Goal: Task Accomplishment & Management: Manage account settings

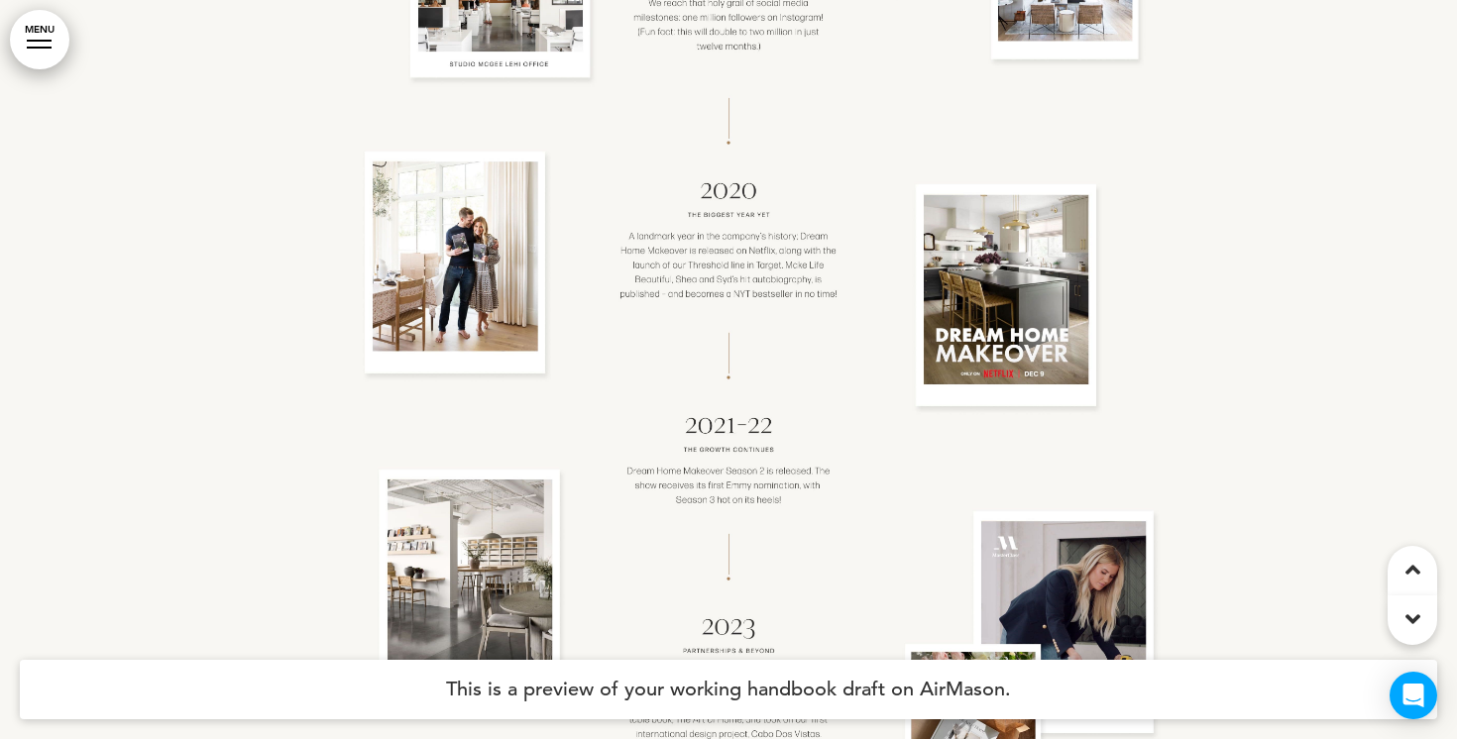
scroll to position [7752, 0]
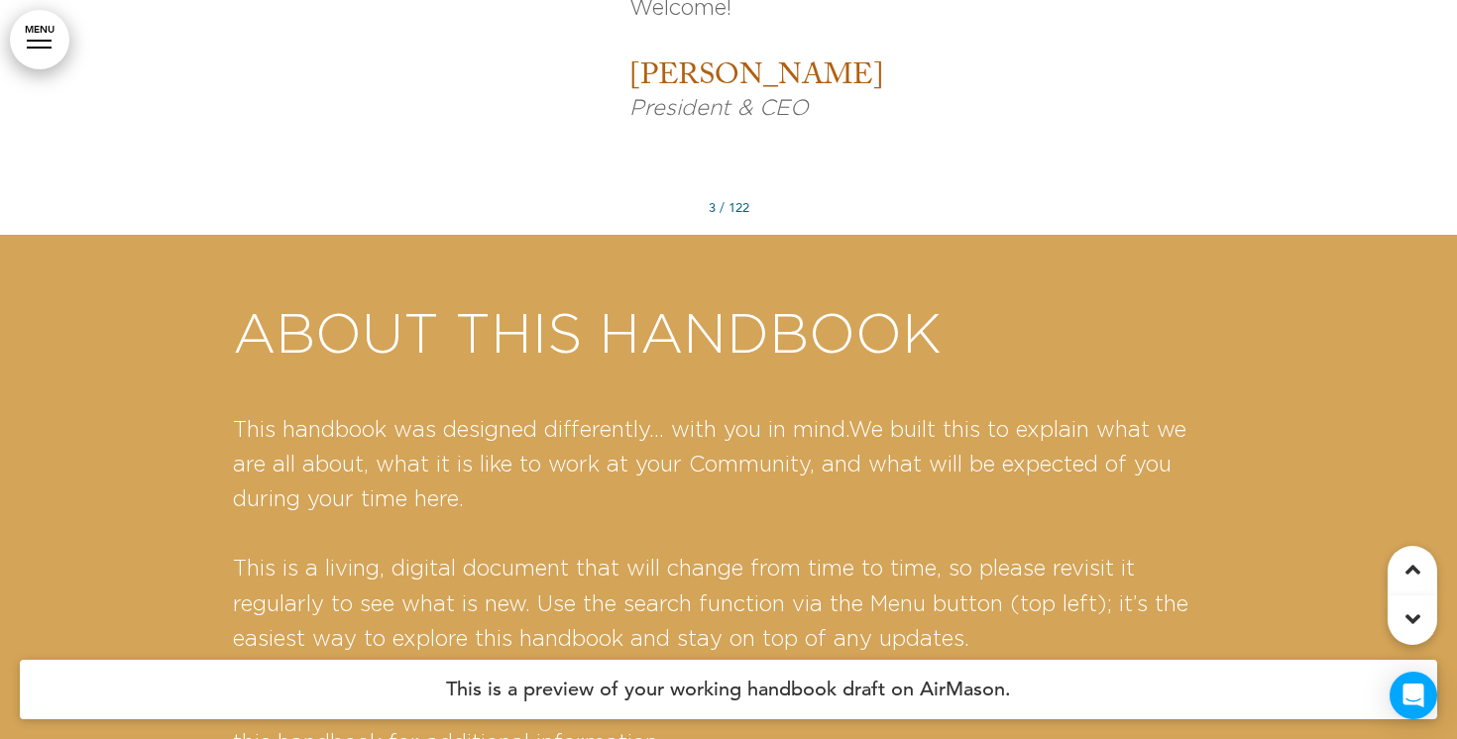
scroll to position [2285, 0]
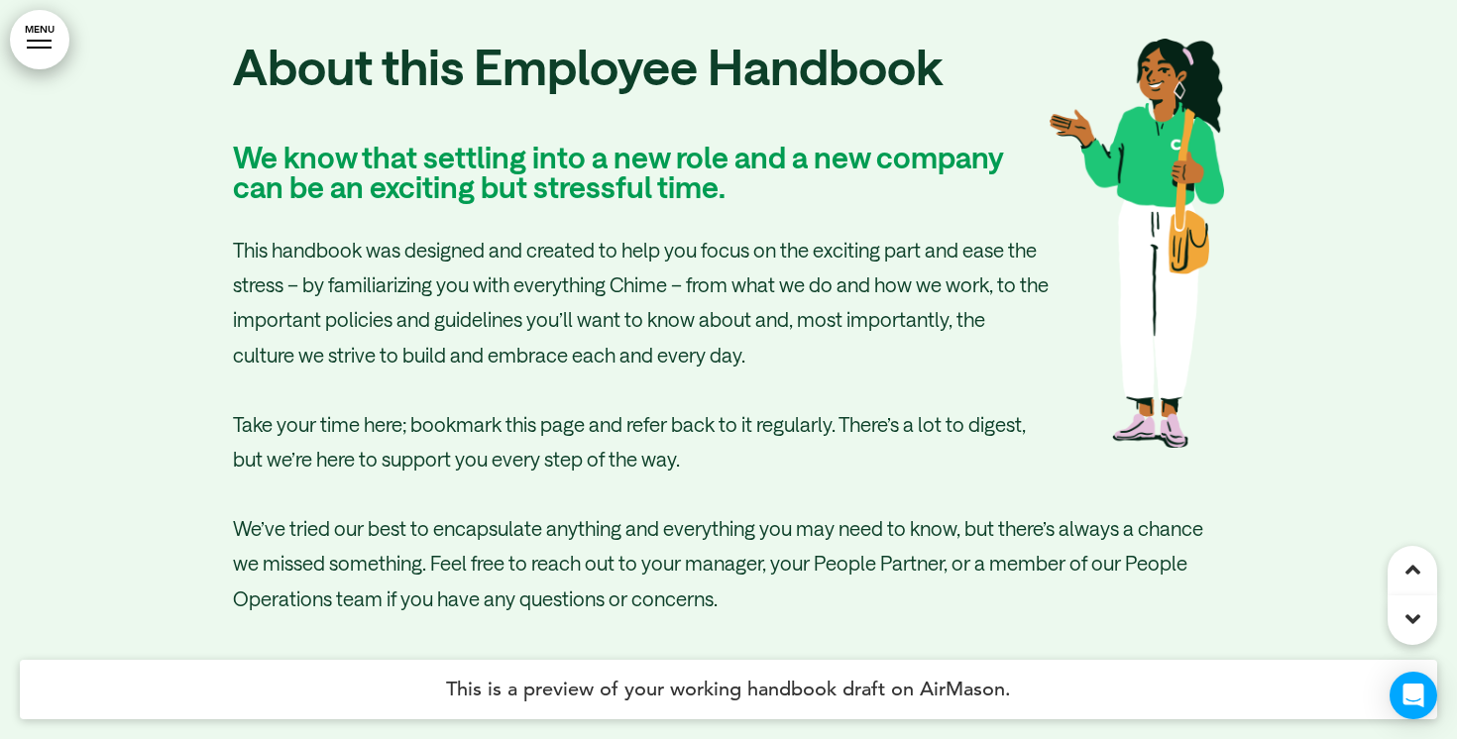
scroll to position [3996, 0]
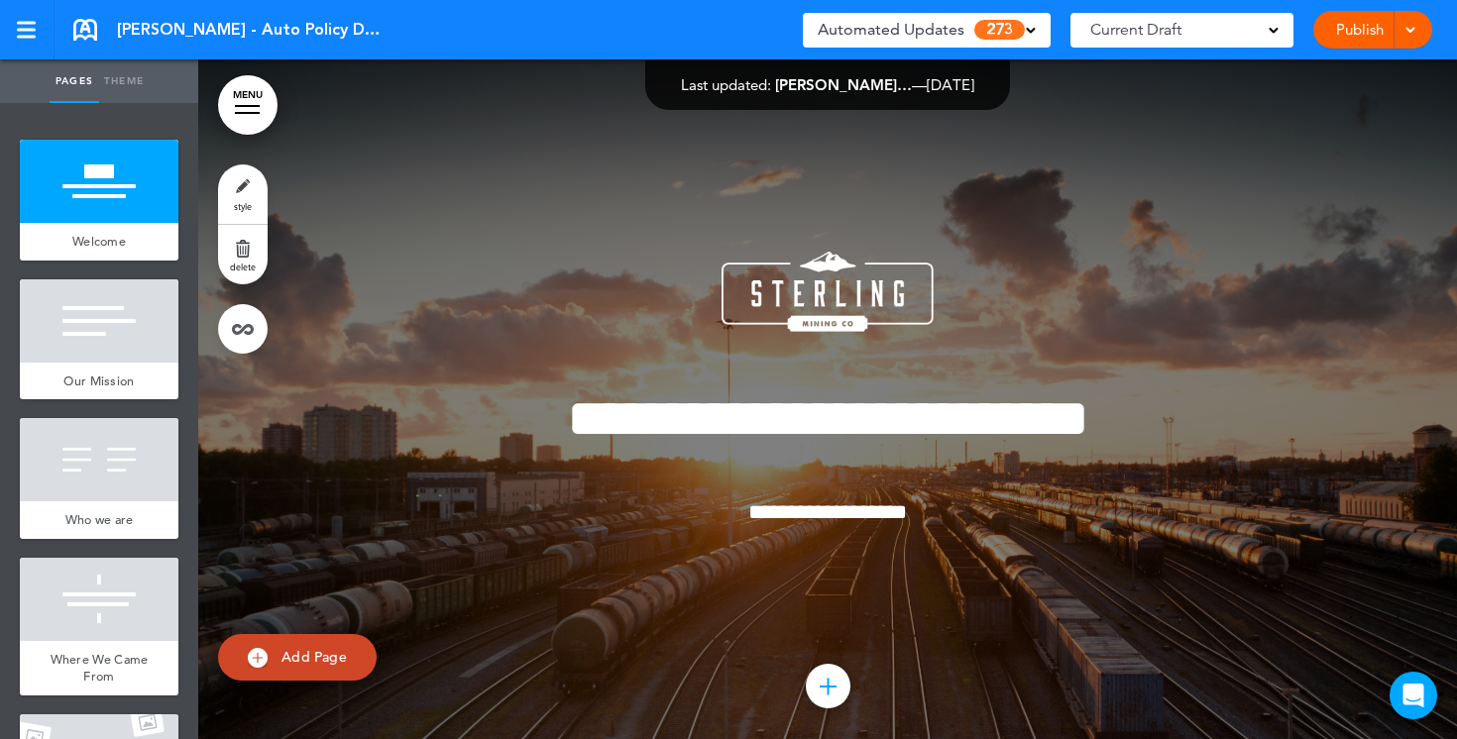
click at [1271, 29] on span at bounding box center [1274, 29] width 10 height 10
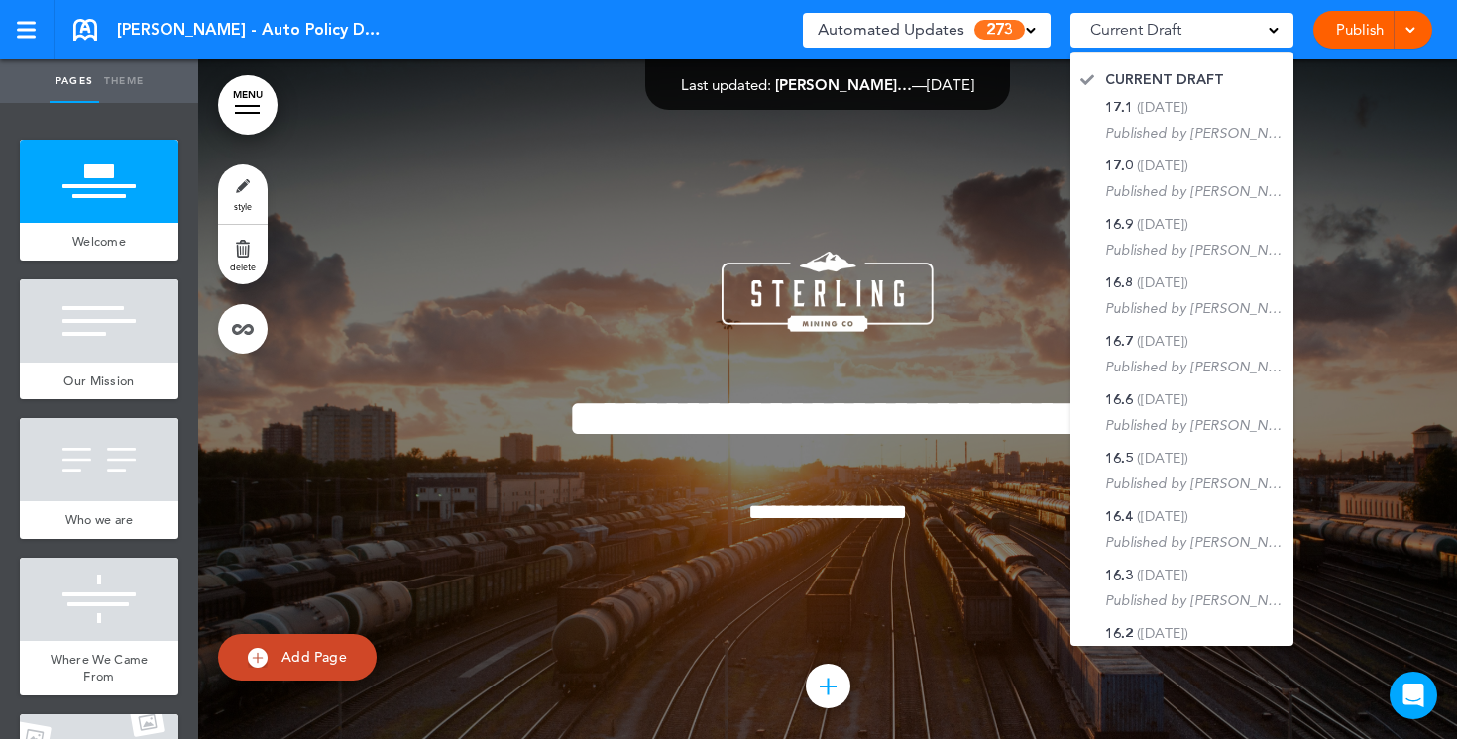
click at [547, 174] on div at bounding box center [827, 416] width 1259 height 714
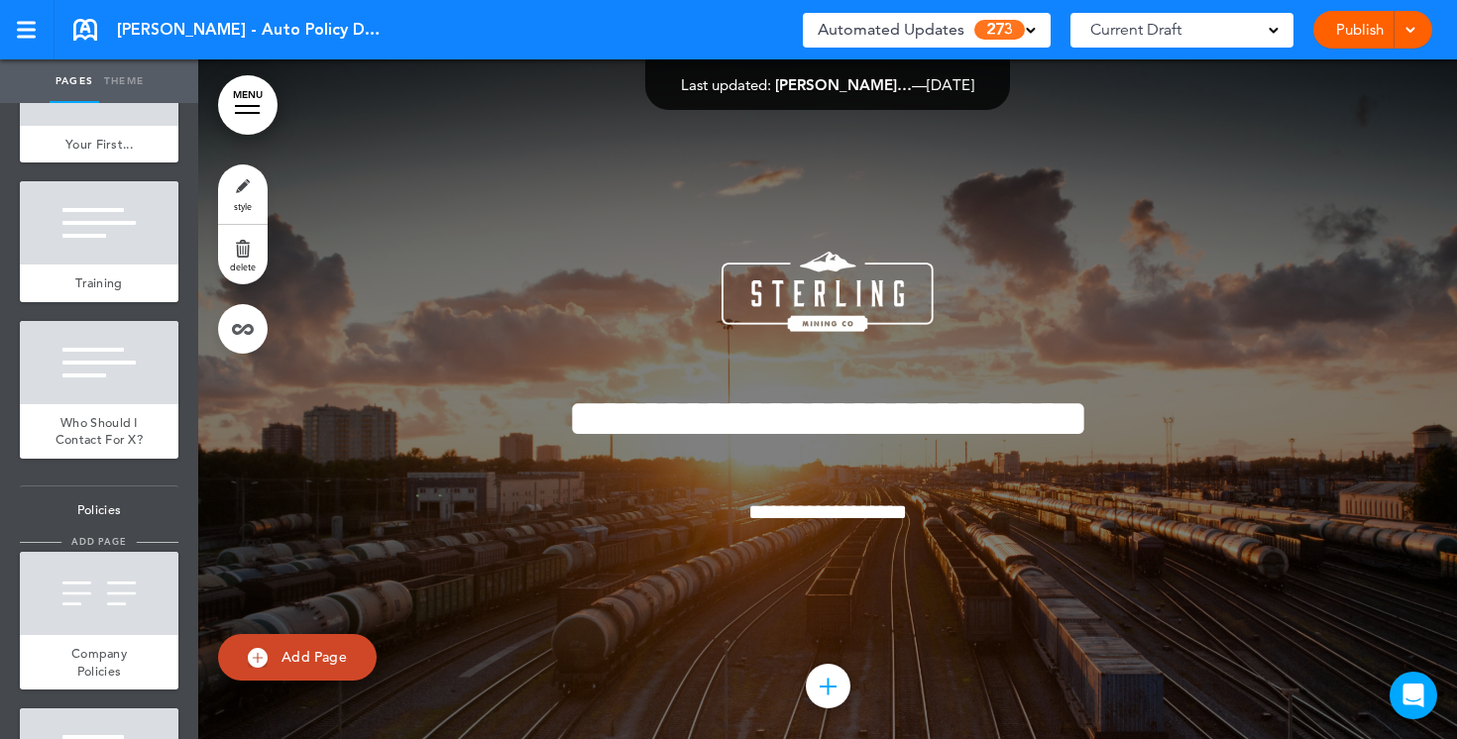
scroll to position [1502, 0]
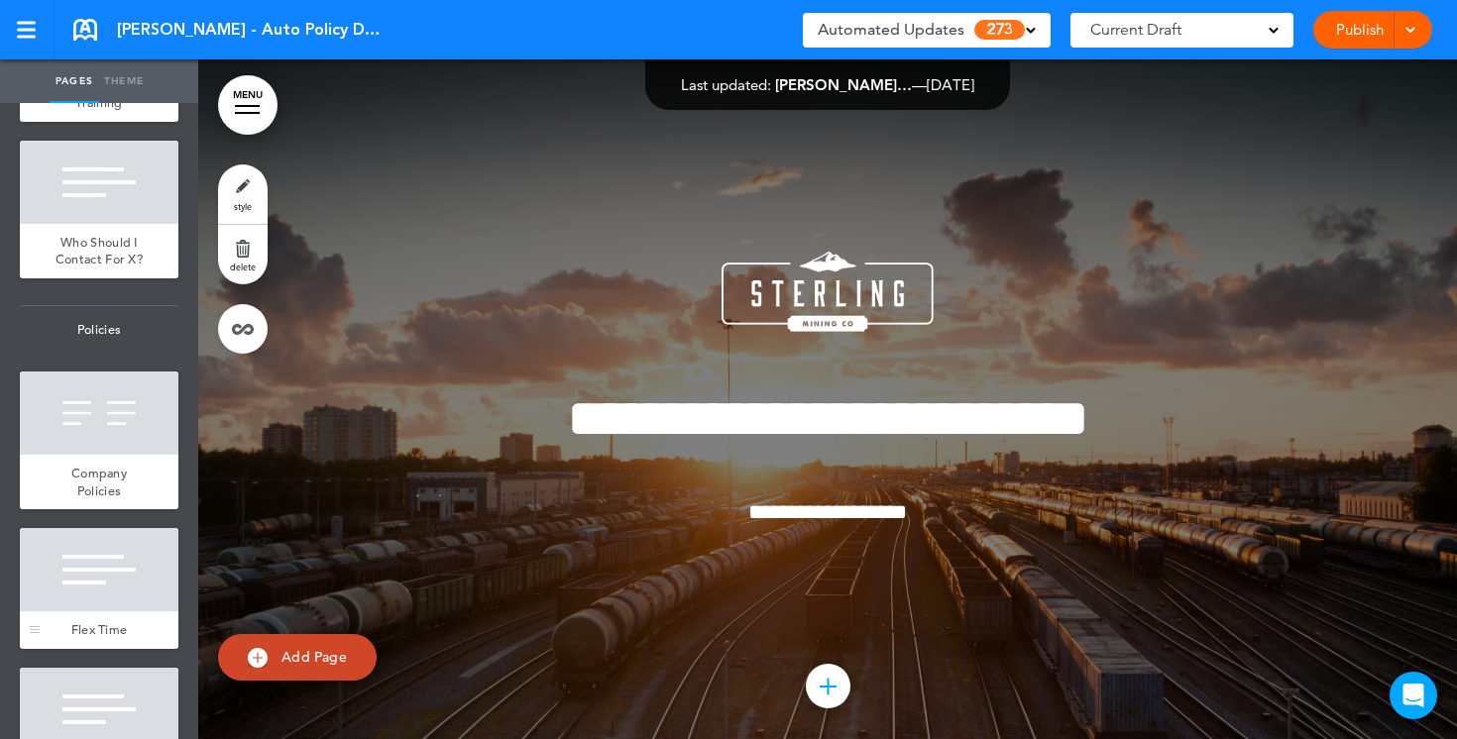
click at [83, 550] on div at bounding box center [99, 569] width 159 height 83
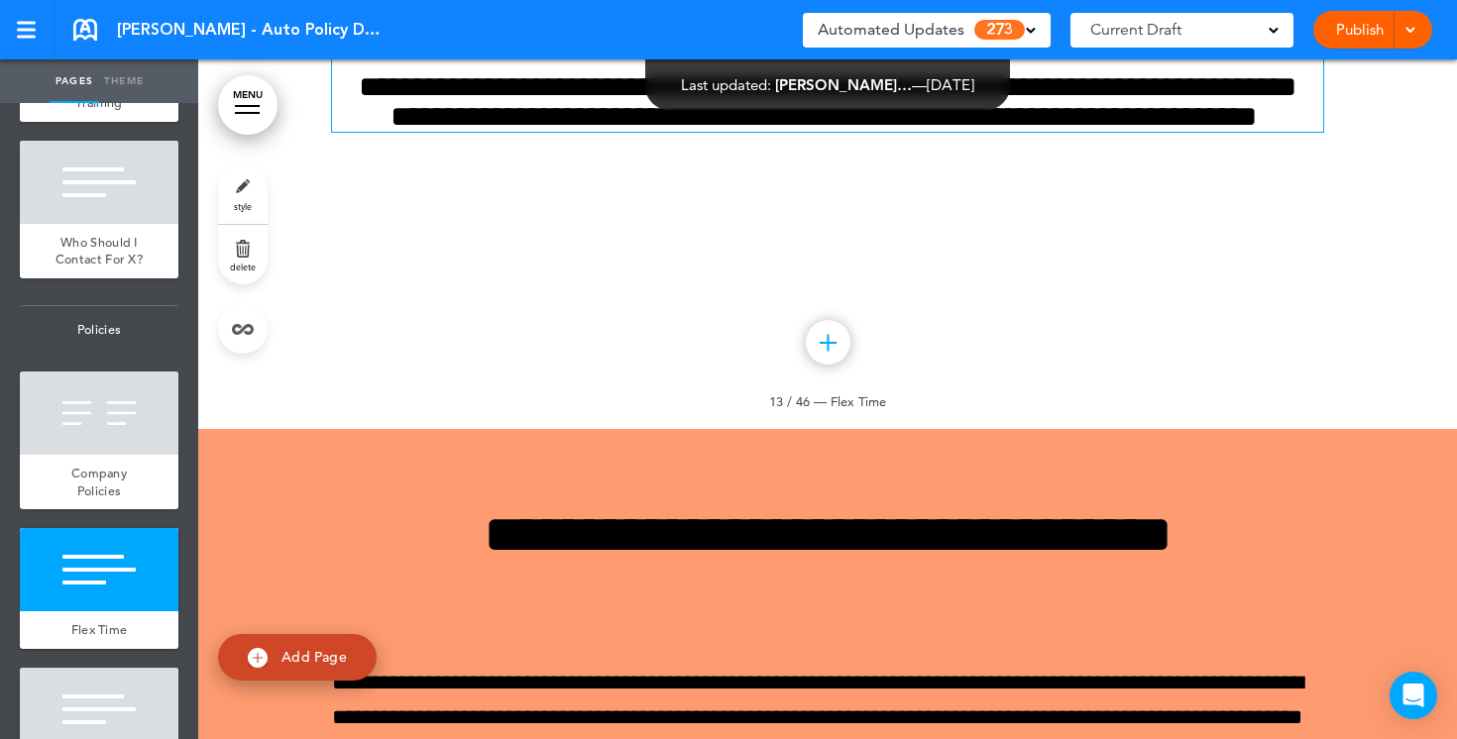
scroll to position [13959, 0]
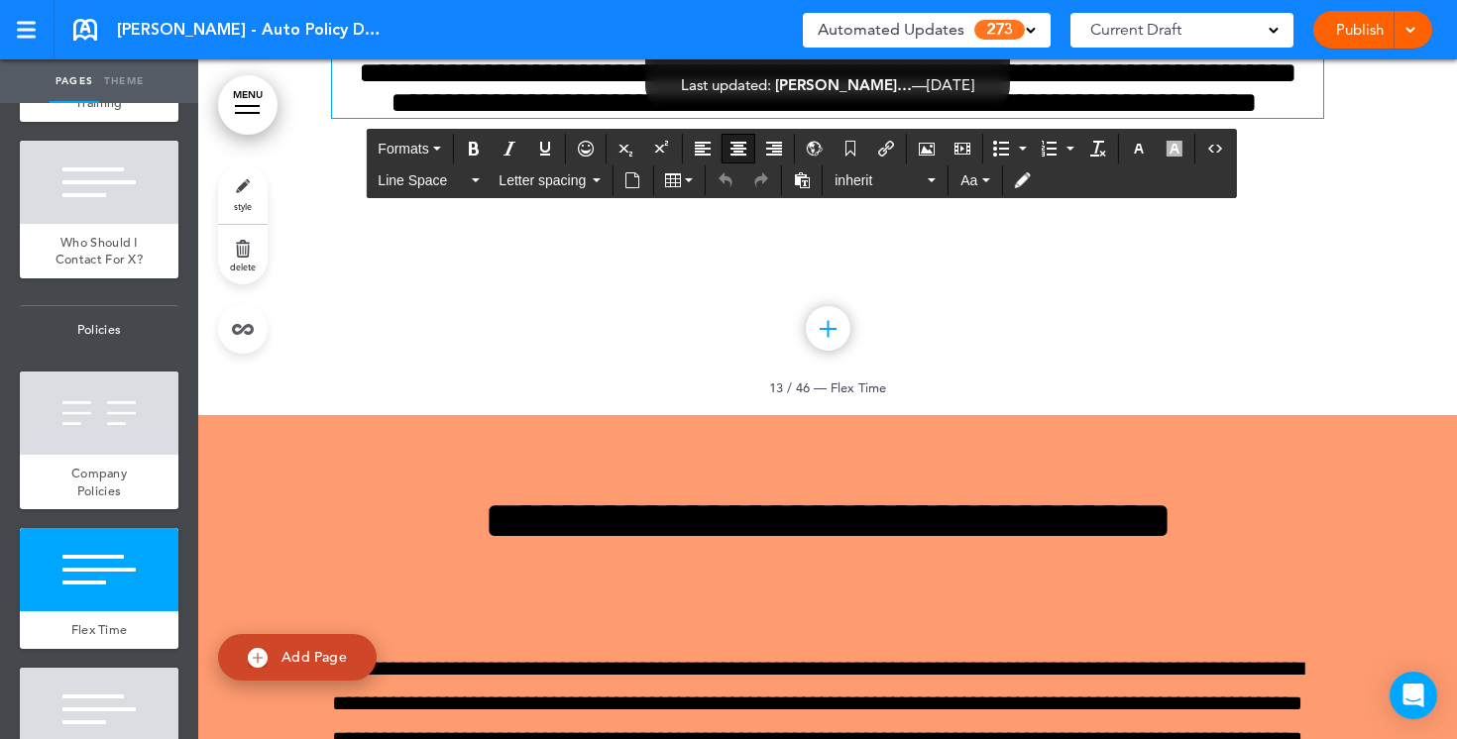
click at [1257, 117] on span at bounding box center [1261, 102] width 8 height 29
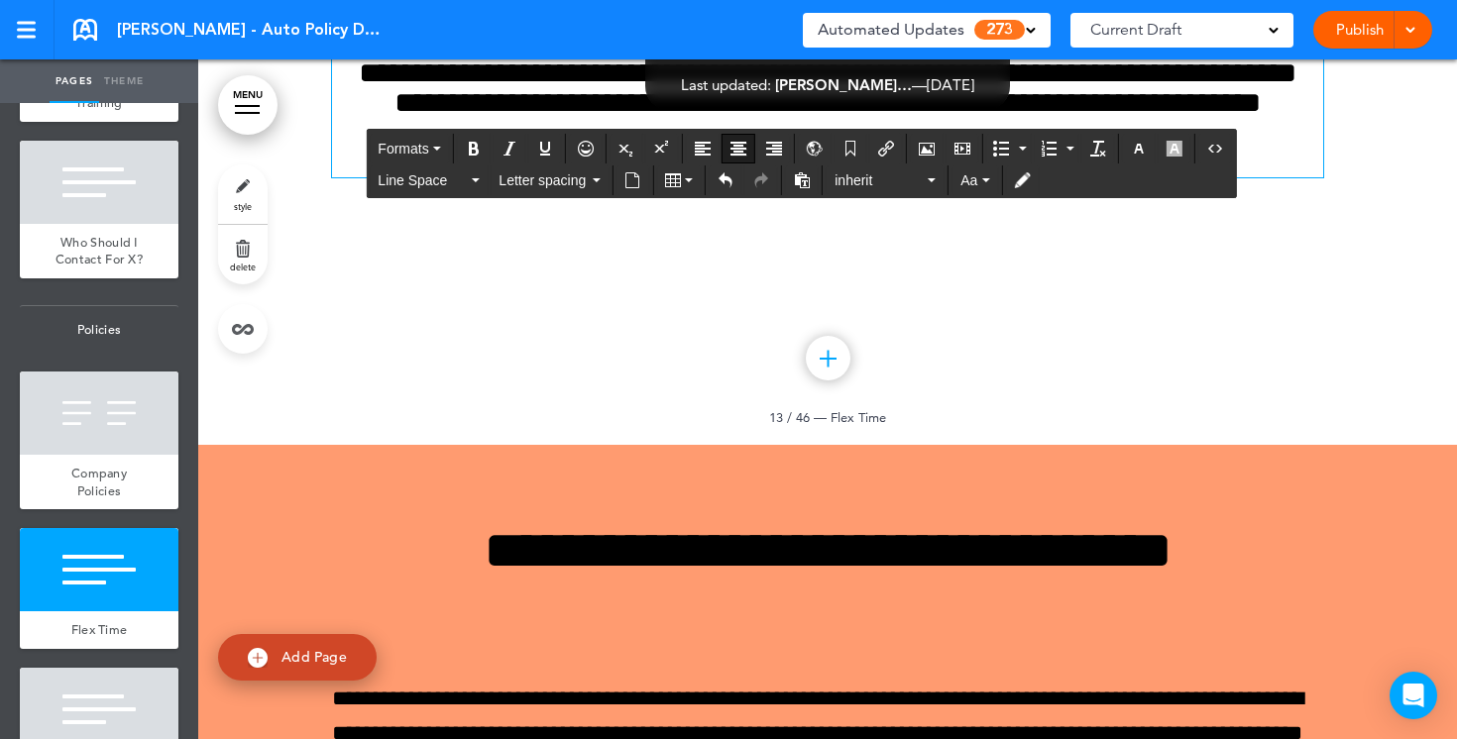
click at [255, 193] on link "style" at bounding box center [243, 194] width 50 height 59
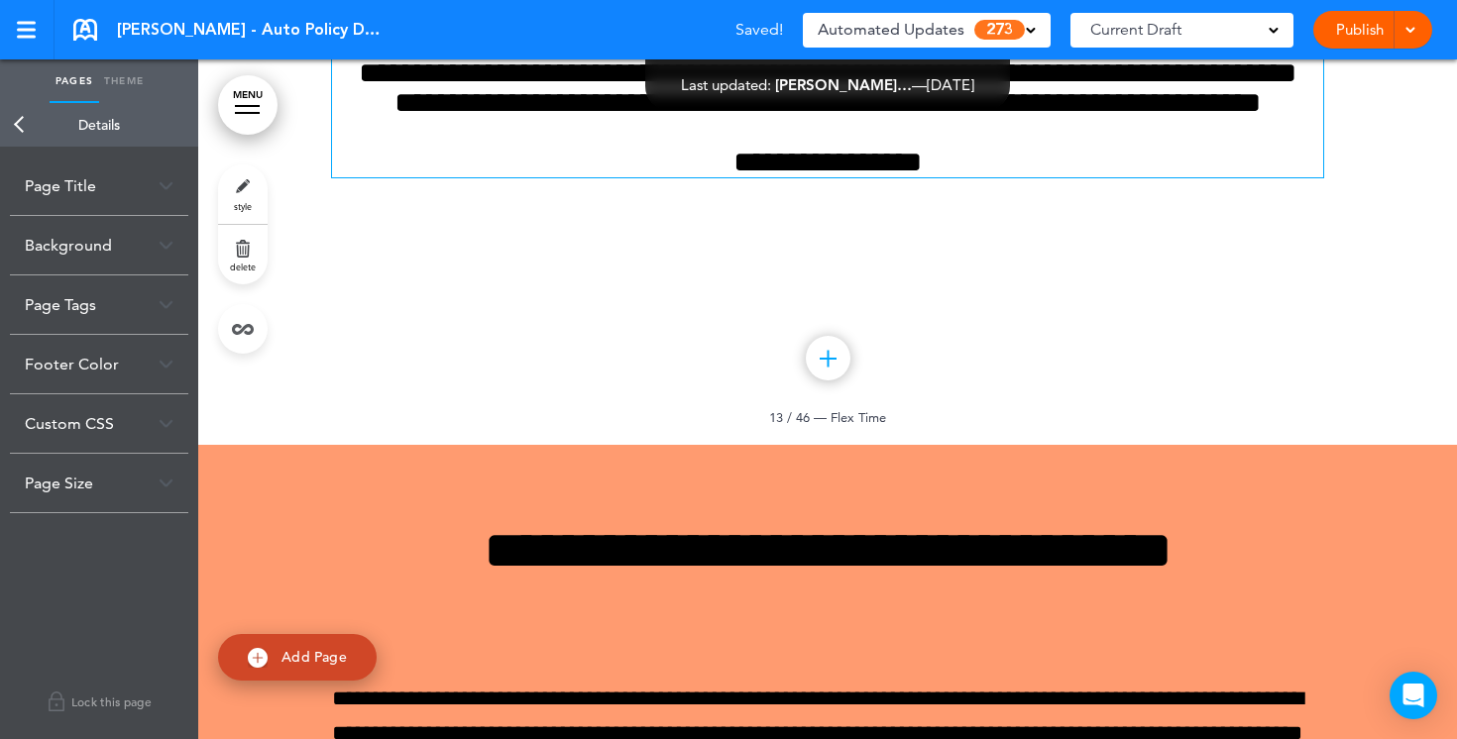
click at [164, 233] on div "Background" at bounding box center [99, 245] width 178 height 58
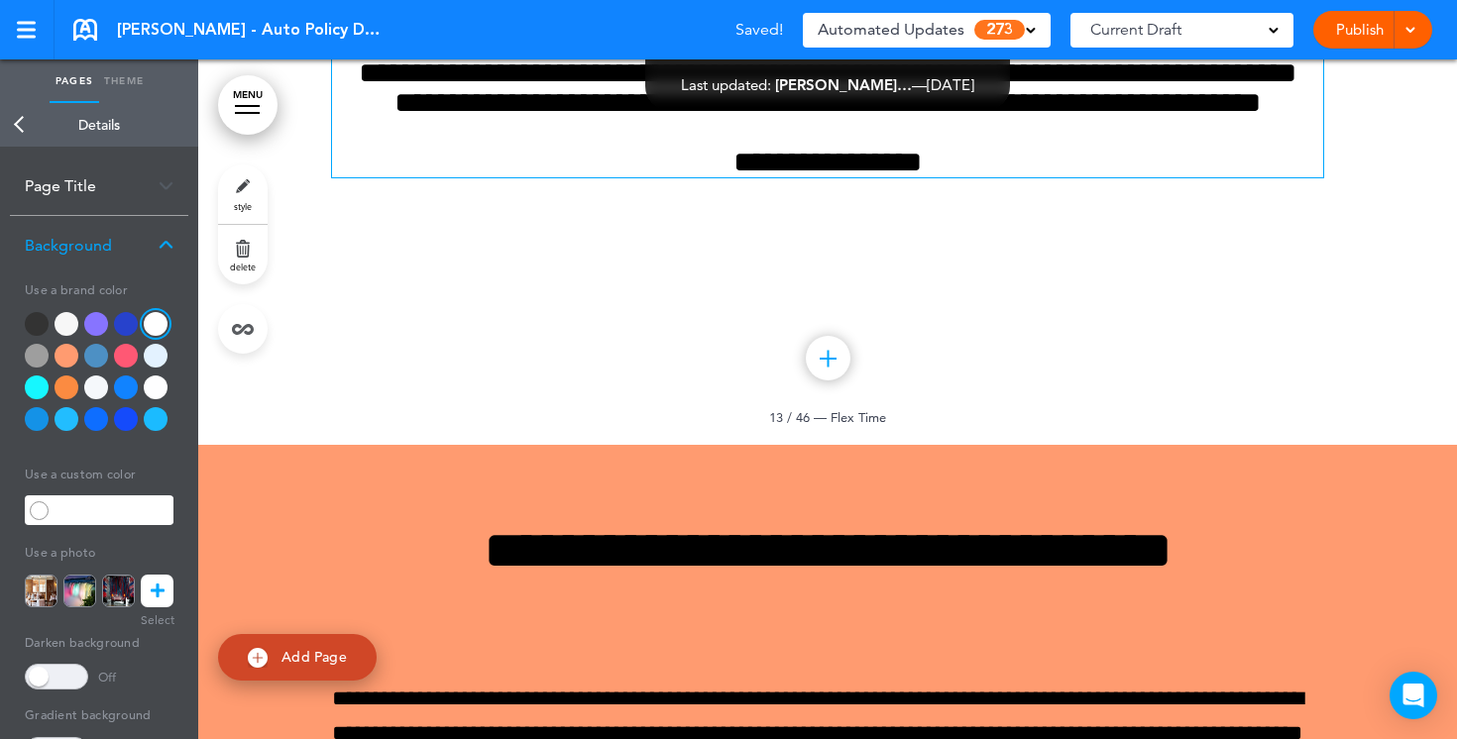
click at [61, 356] on div at bounding box center [67, 356] width 24 height 24
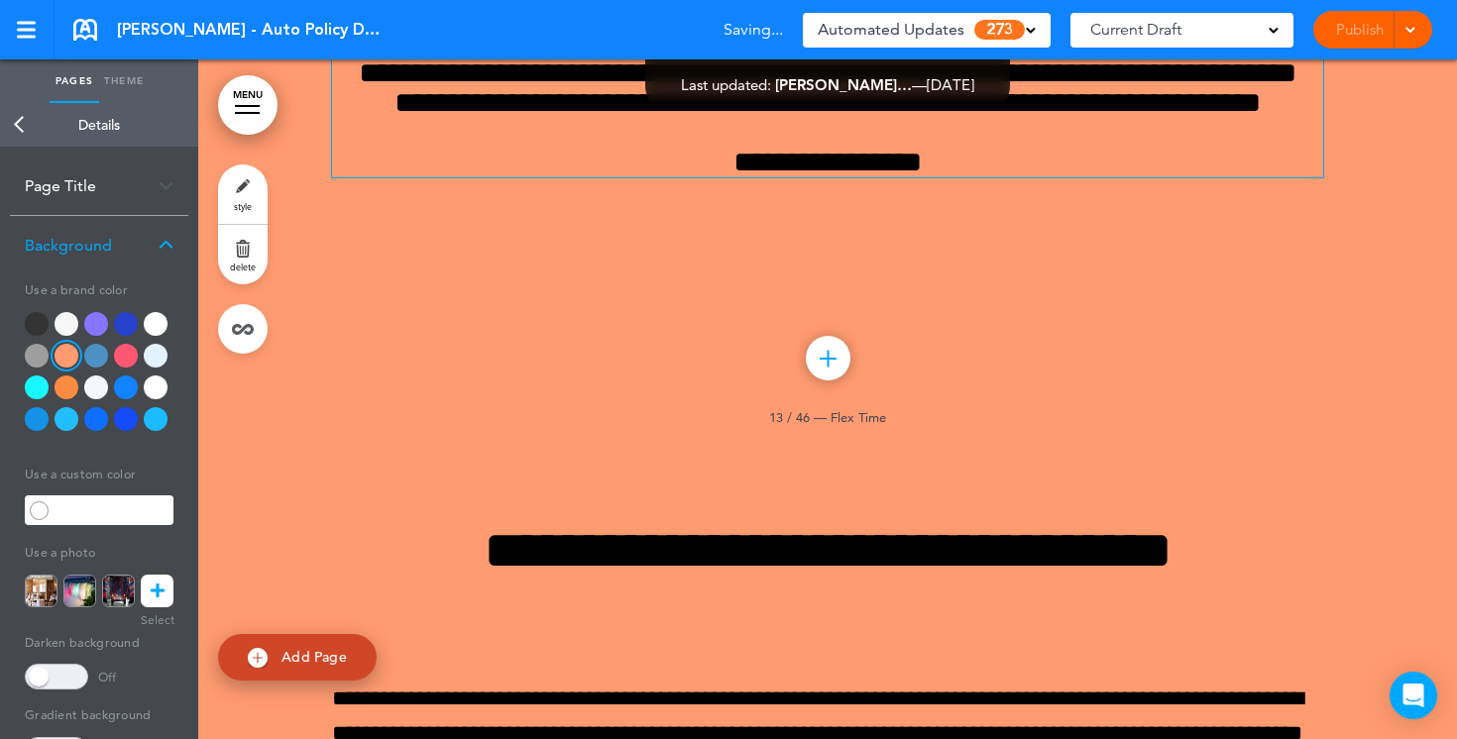
click at [34, 356] on div at bounding box center [37, 356] width 24 height 24
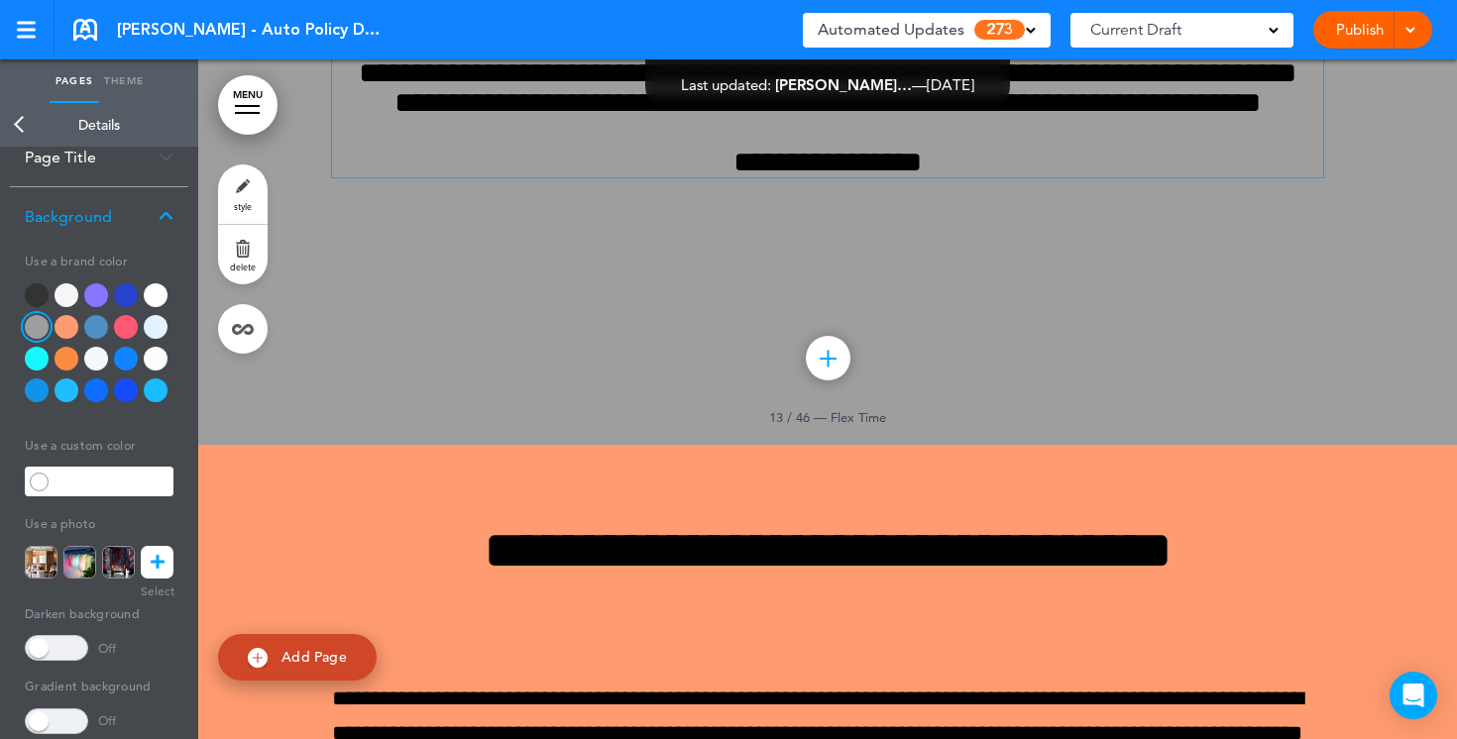
scroll to position [55, 0]
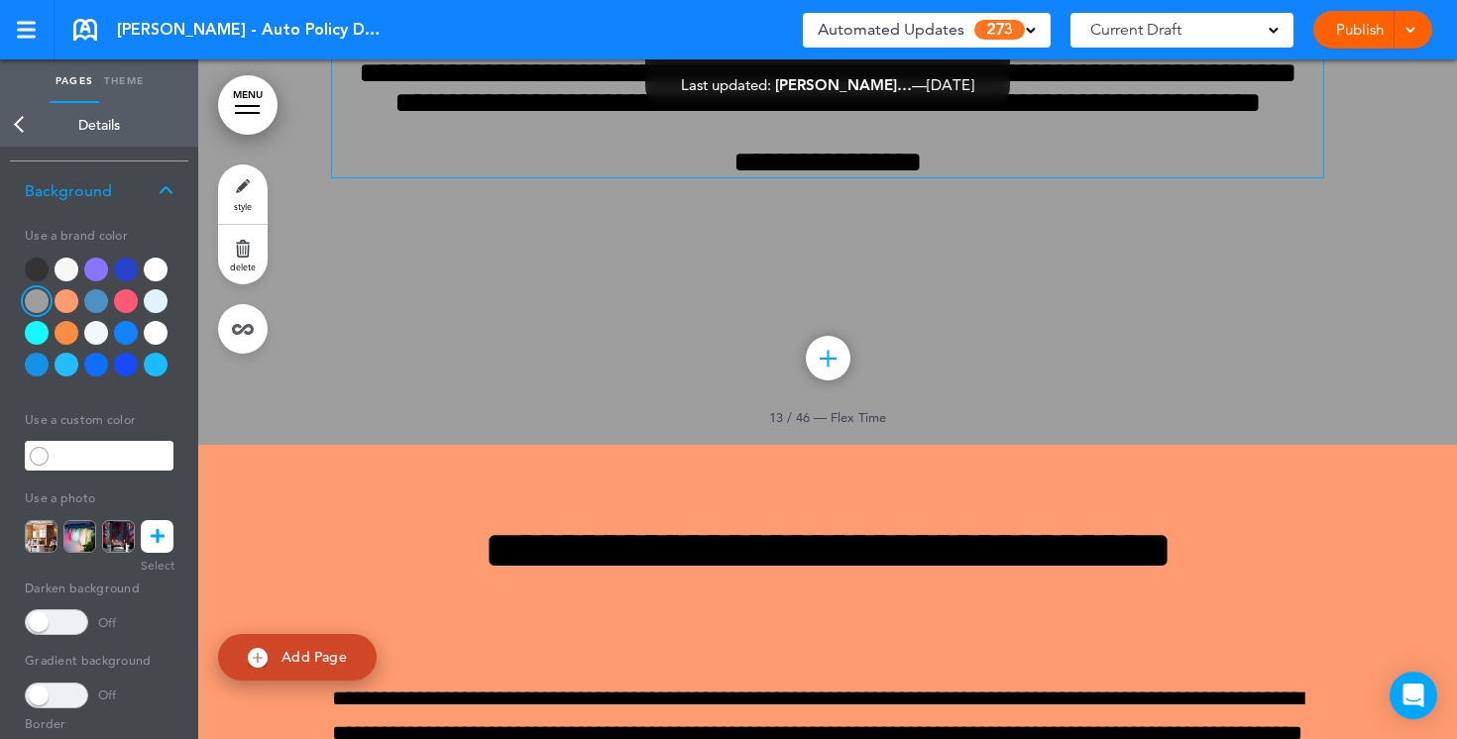
click at [154, 542] on icon at bounding box center [158, 536] width 14 height 33
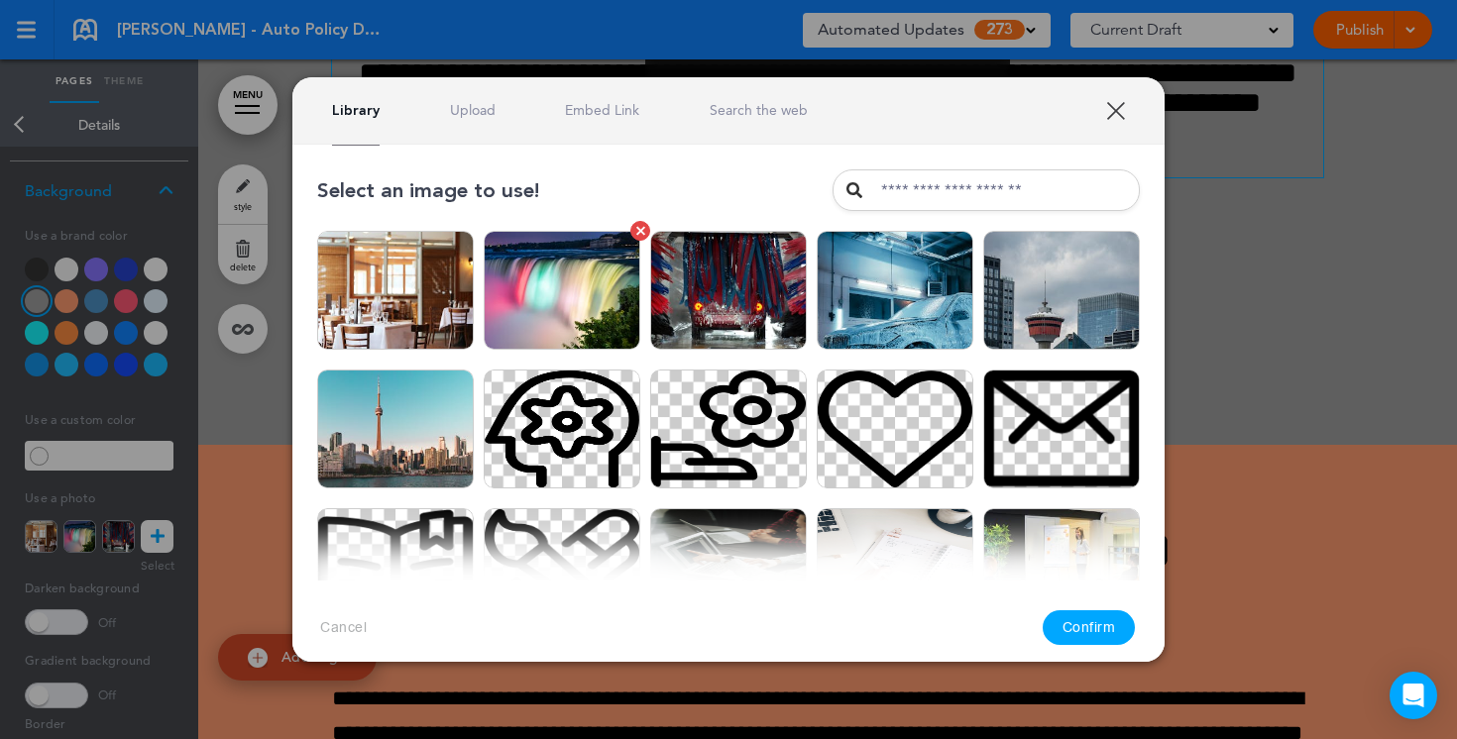
click at [563, 288] on img at bounding box center [562, 290] width 157 height 119
click at [1082, 632] on button "Confirm" at bounding box center [1089, 628] width 93 height 35
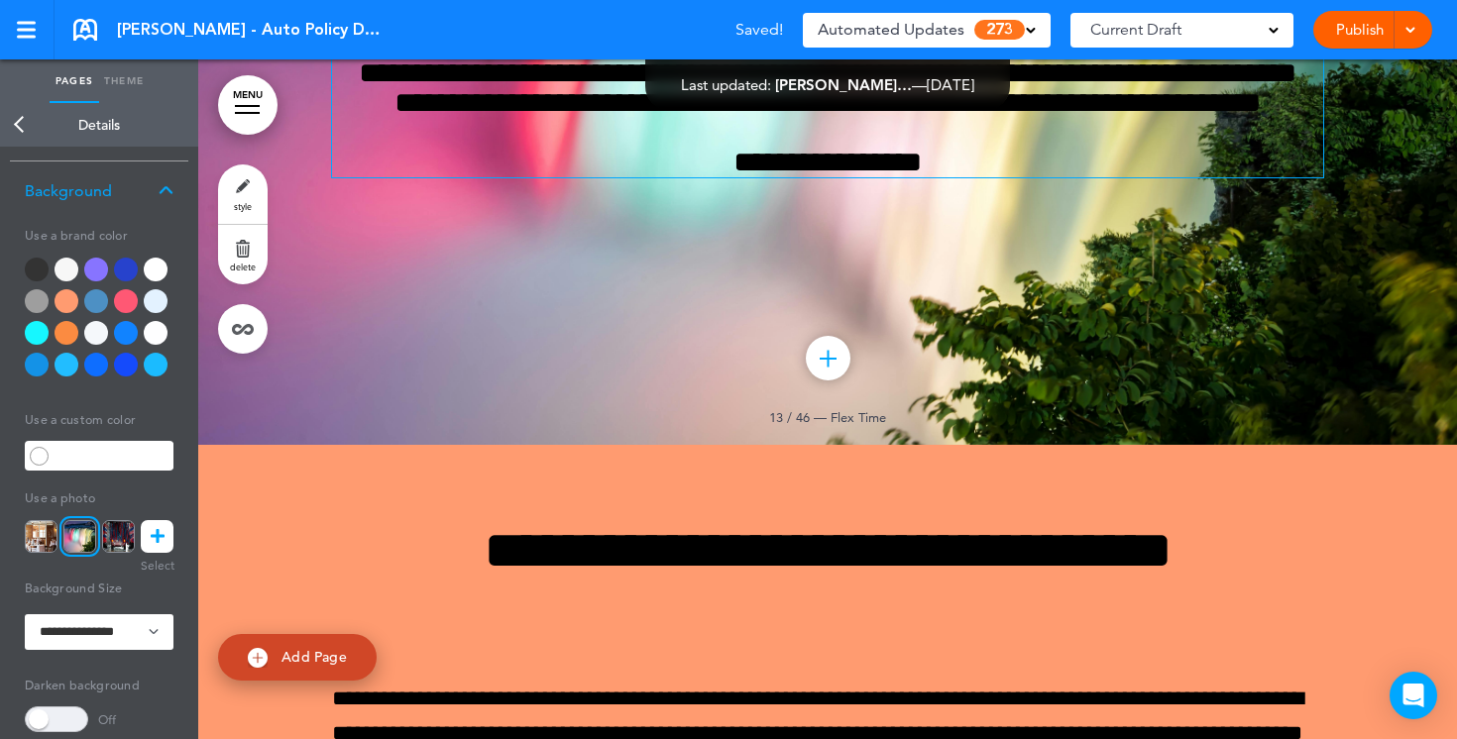
click at [52, 722] on span at bounding box center [56, 720] width 63 height 26
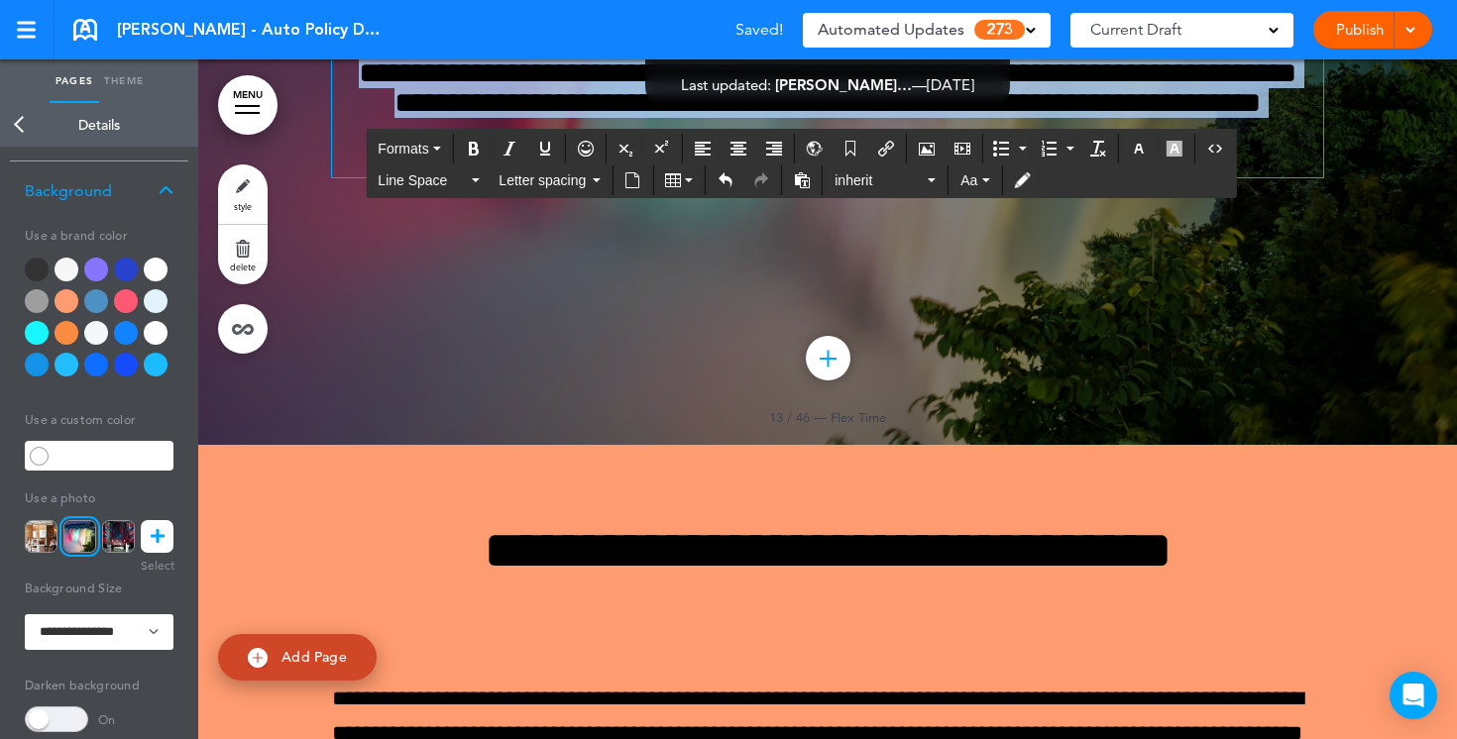
drag, startPoint x: 971, startPoint y: 543, endPoint x: 699, endPoint y: 337, distance: 341.8
click at [699, 177] on div "**********" at bounding box center [827, 65] width 991 height 223
click at [1144, 159] on button "button" at bounding box center [1139, 149] width 32 height 28
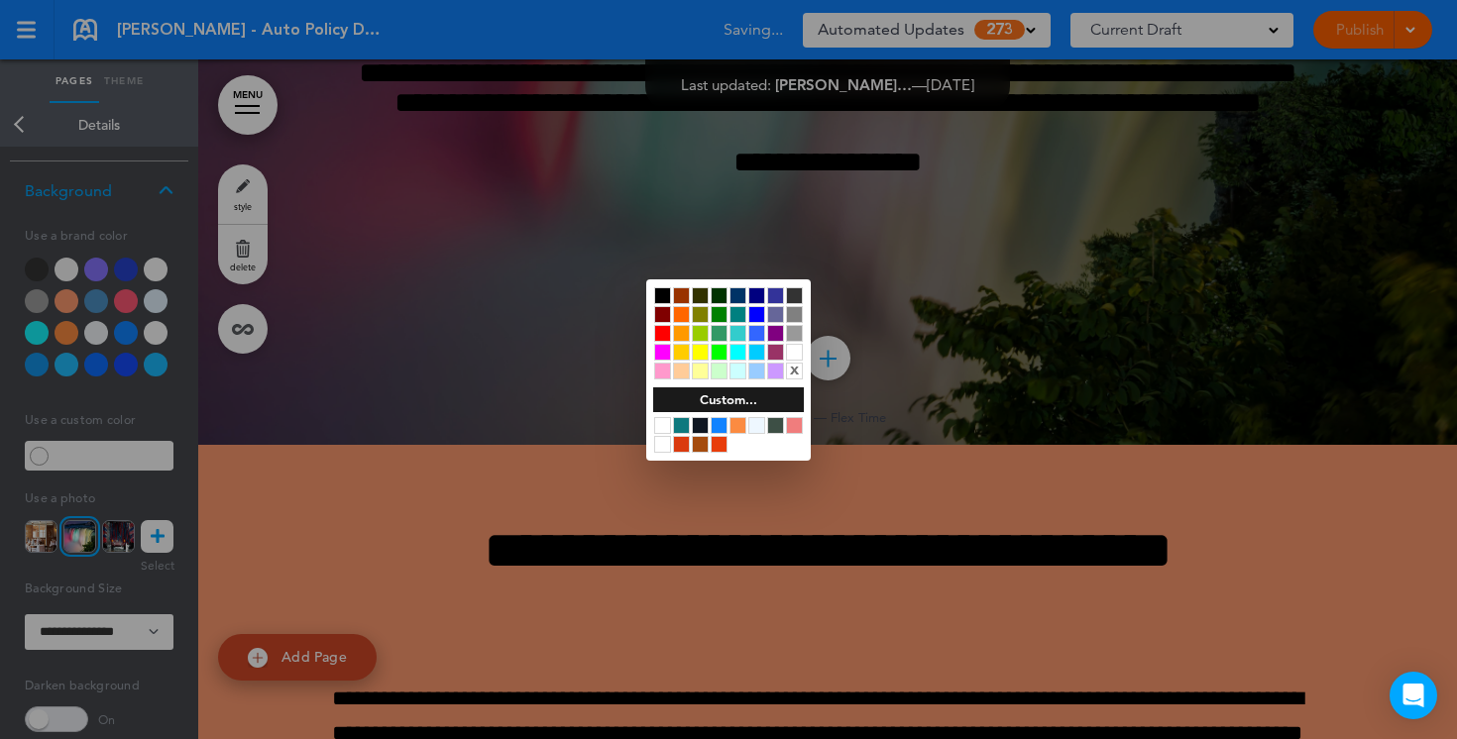
click at [791, 348] on div at bounding box center [794, 352] width 17 height 17
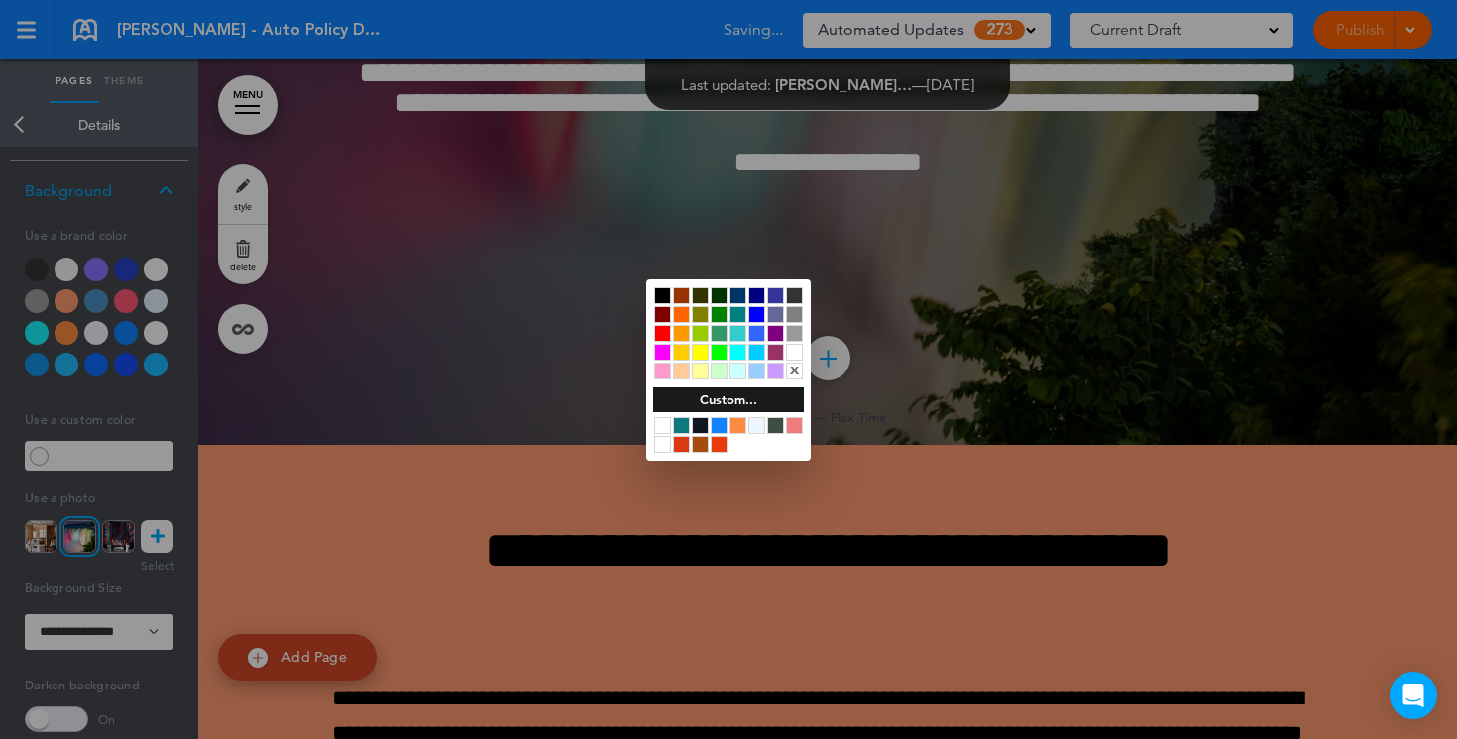
click at [656, 609] on div at bounding box center [728, 369] width 1457 height 739
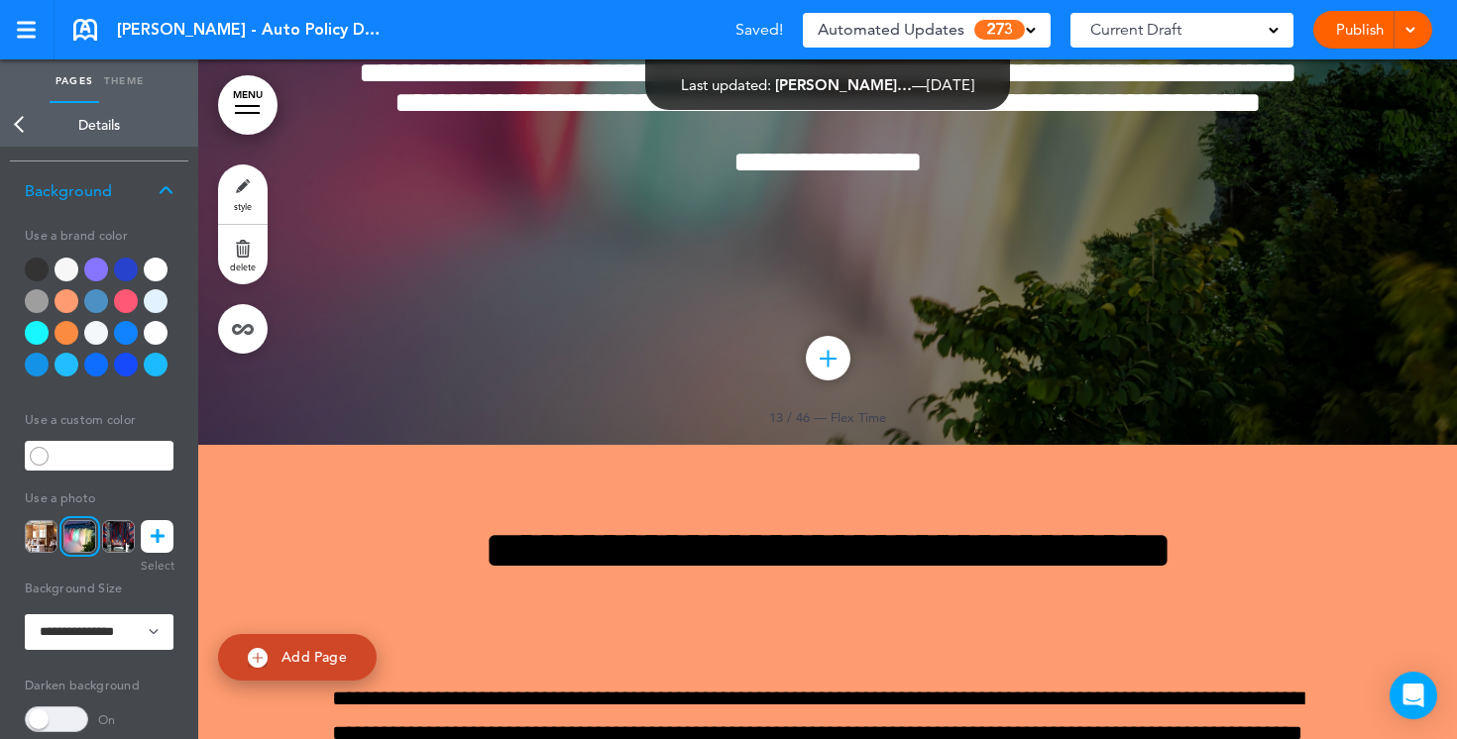
click at [1350, 27] on link "Publish" at bounding box center [1359, 30] width 62 height 38
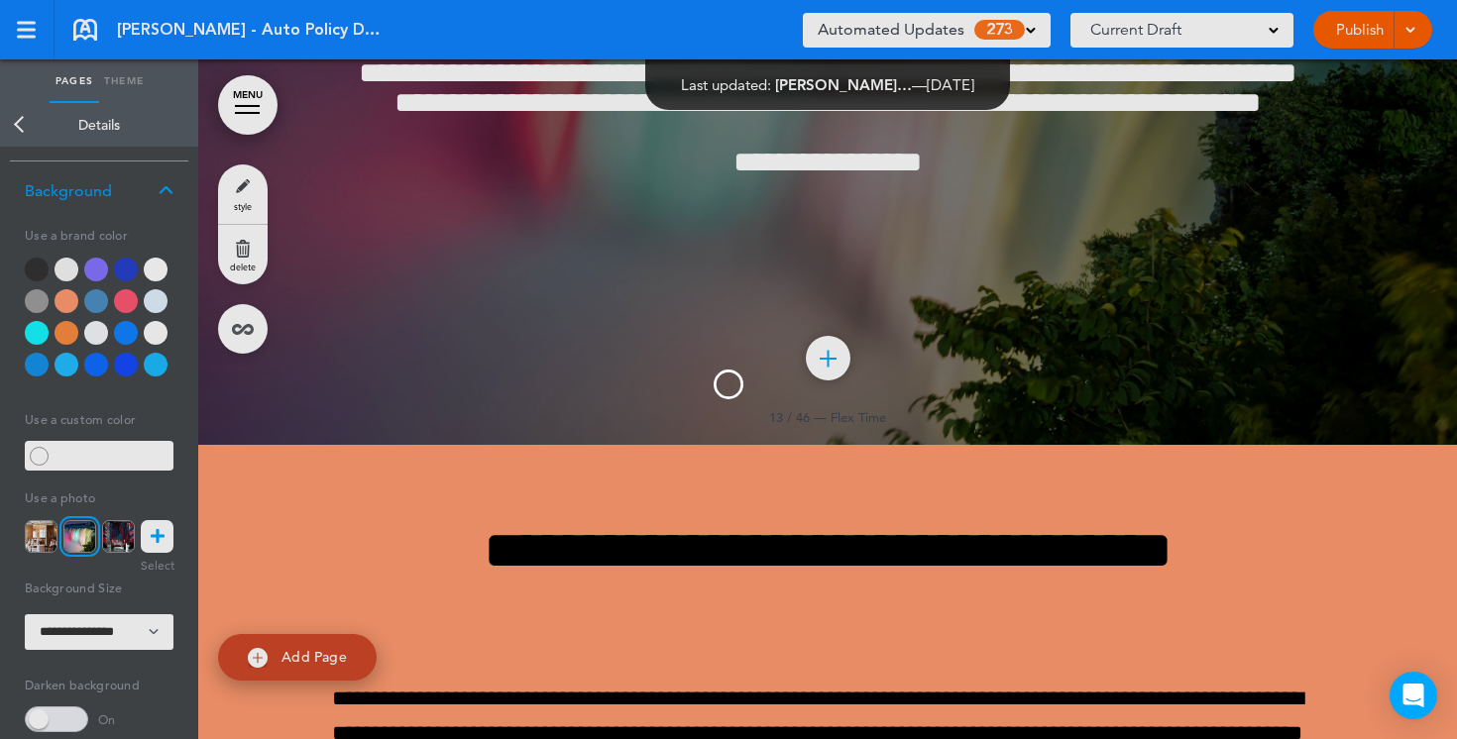
scroll to position [0, 0]
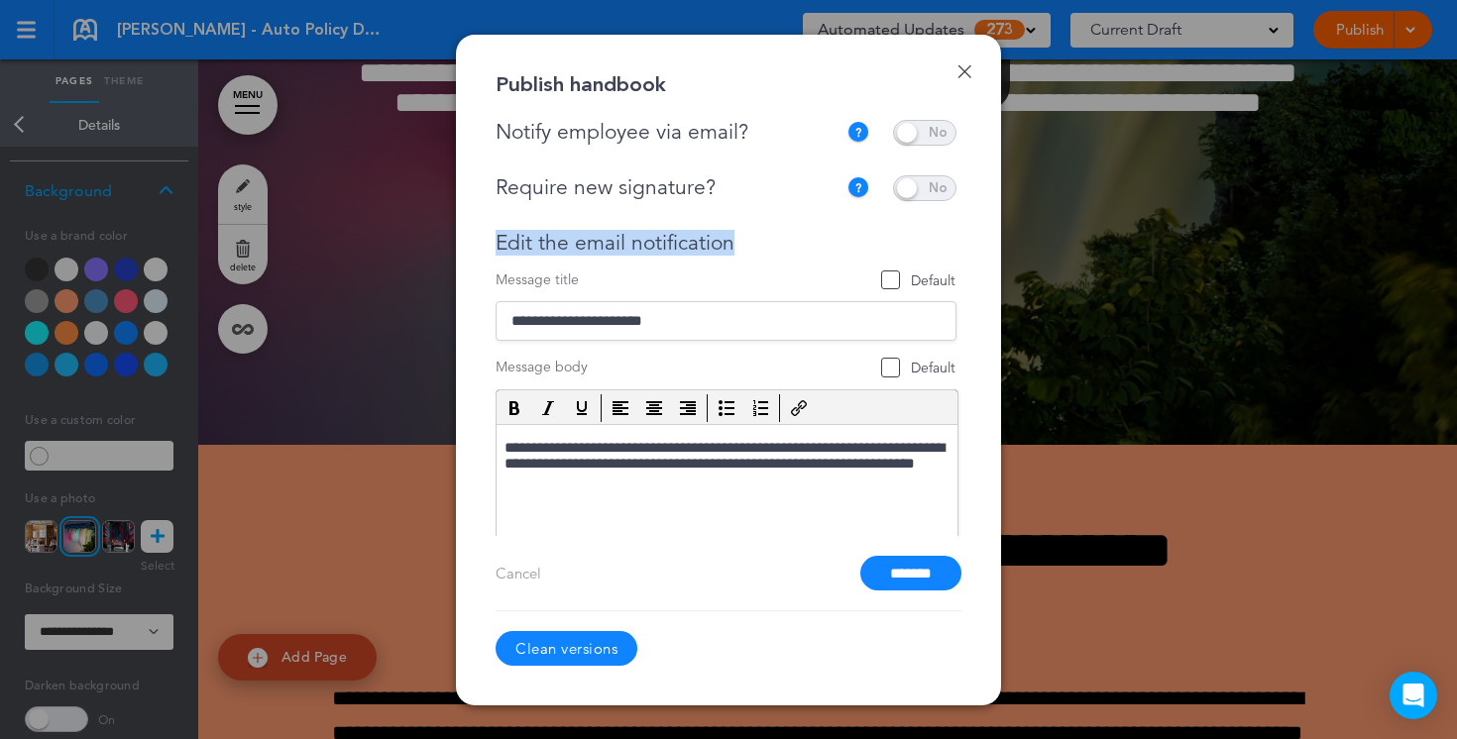
drag, startPoint x: 747, startPoint y: 234, endPoint x: 495, endPoint y: 247, distance: 253.1
click at [496, 247] on div "Edit the email notification" at bounding box center [726, 243] width 461 height 25
click at [943, 187] on span at bounding box center [924, 188] width 63 height 26
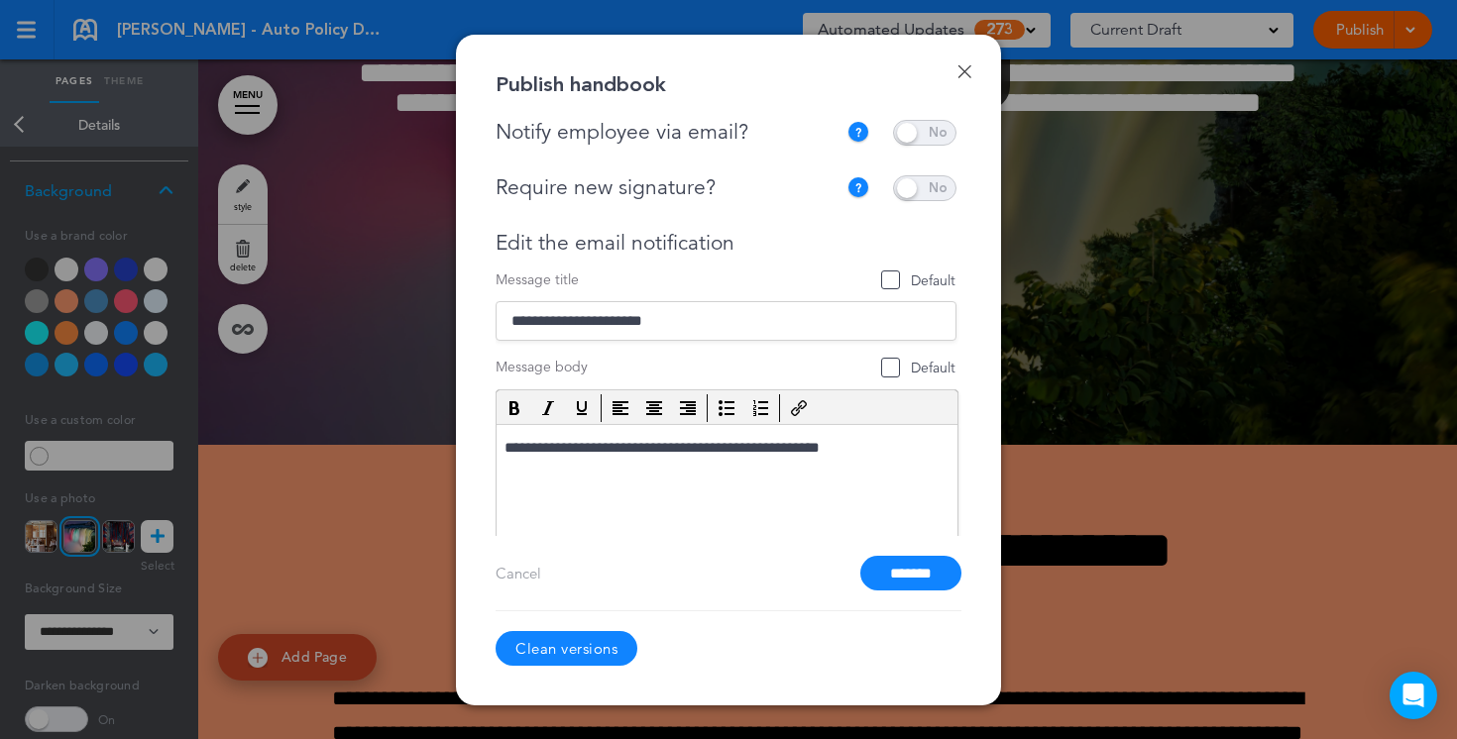
click at [916, 194] on span at bounding box center [924, 188] width 63 height 26
click at [894, 564] on input "*******" at bounding box center [910, 573] width 101 height 35
